Goal: Check status: Check status

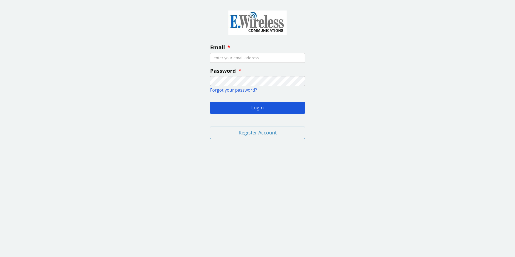
type input "[EMAIL_ADDRESS][DOMAIN_NAME]"
click at [240, 108] on button "Login" at bounding box center [257, 108] width 95 height 12
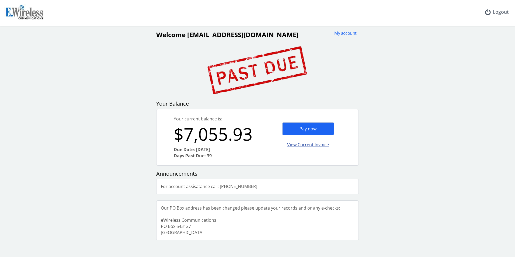
click at [322, 147] on div "View Current Invoice" at bounding box center [308, 145] width 52 height 13
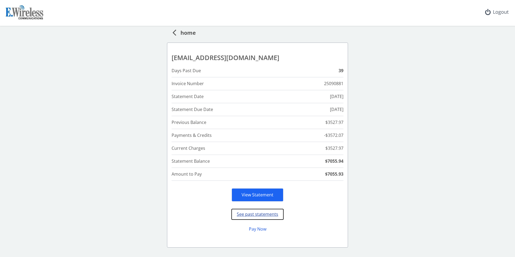
click at [260, 214] on button "See past statements" at bounding box center [258, 214] width 52 height 11
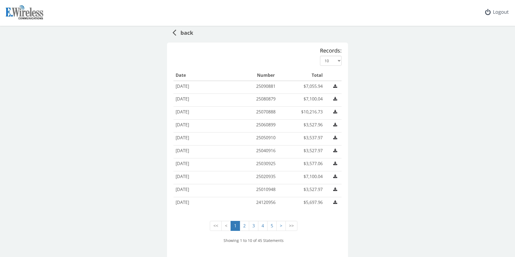
click at [465, 104] on div "back Records: 10 25 50 Date Number Total [DATE] 25090881 $7,055.94 [DATE] 25080…" at bounding box center [257, 145] width 511 height 238
click at [183, 28] on span "back" at bounding box center [184, 32] width 17 height 10
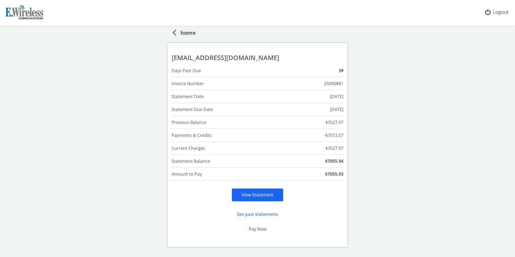
click at [190, 34] on span "home" at bounding box center [186, 32] width 20 height 10
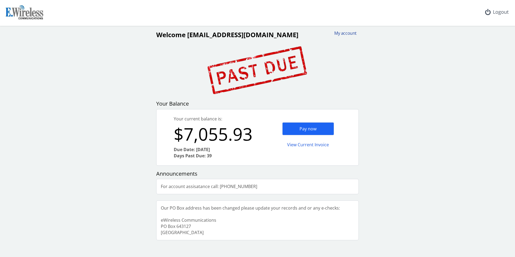
click at [345, 34] on div "My account" at bounding box center [344, 33] width 26 height 6
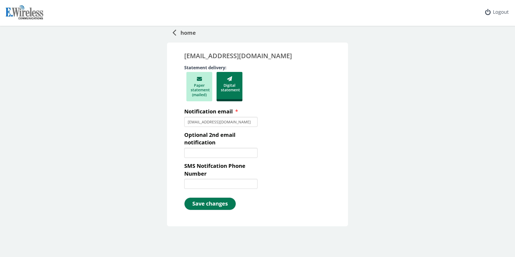
click at [192, 32] on span "home" at bounding box center [186, 32] width 20 height 10
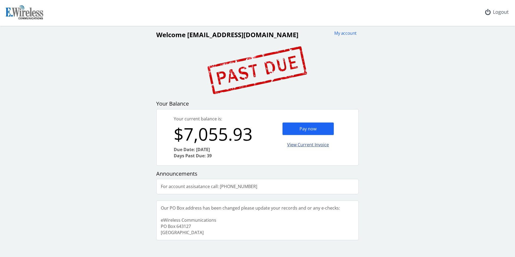
click at [319, 144] on div "View Current Invoice" at bounding box center [308, 145] width 52 height 13
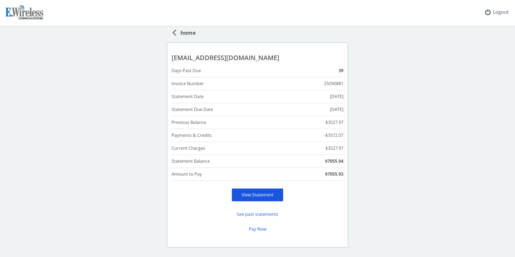
click at [271, 195] on link "View Statement" at bounding box center [258, 195] width 32 height 6
click at [179, 29] on span "home" at bounding box center [186, 32] width 20 height 10
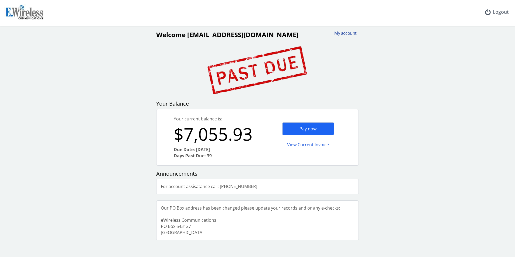
click at [334, 34] on div "My account" at bounding box center [344, 33] width 26 height 6
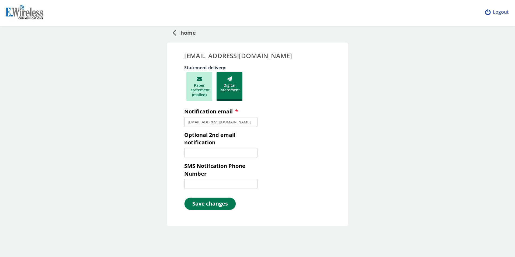
click at [490, 14] on icon at bounding box center [488, 12] width 6 height 5
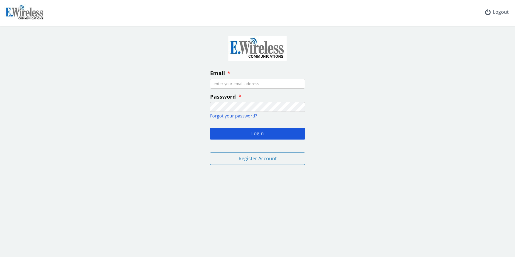
type input "[EMAIL_ADDRESS][DOMAIN_NAME]"
